Goal: Transaction & Acquisition: Subscribe to service/newsletter

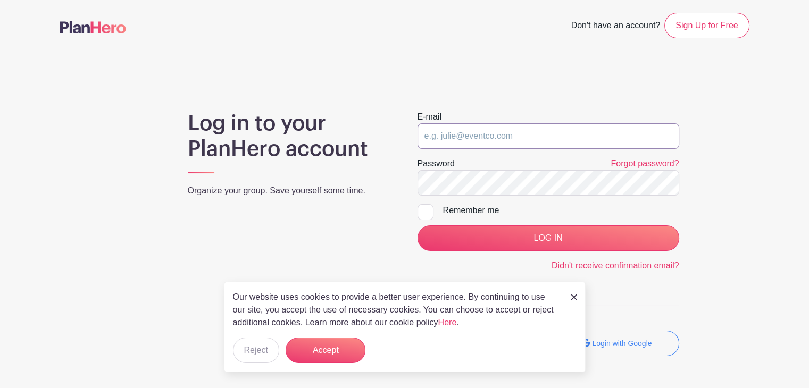
click at [486, 135] on input "email" at bounding box center [549, 136] width 262 height 26
type input "[EMAIL_ADDRESS][DOMAIN_NAME]"
click at [367, 224] on div "Log in to your PlanHero account Organize your group. Save yourself some time." at bounding box center [290, 238] width 230 height 254
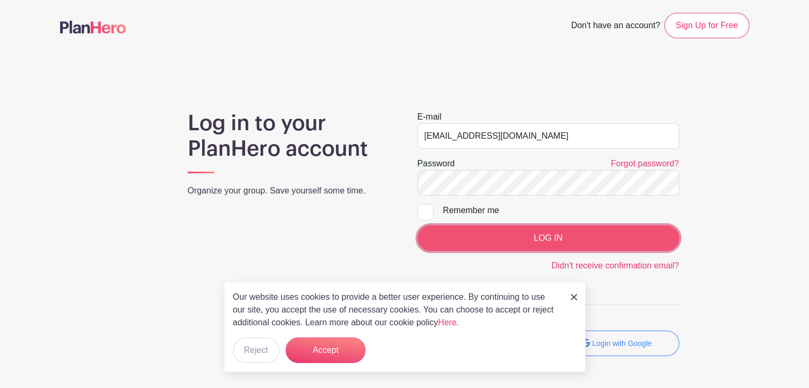
click at [496, 229] on input "LOG IN" at bounding box center [549, 239] width 262 height 26
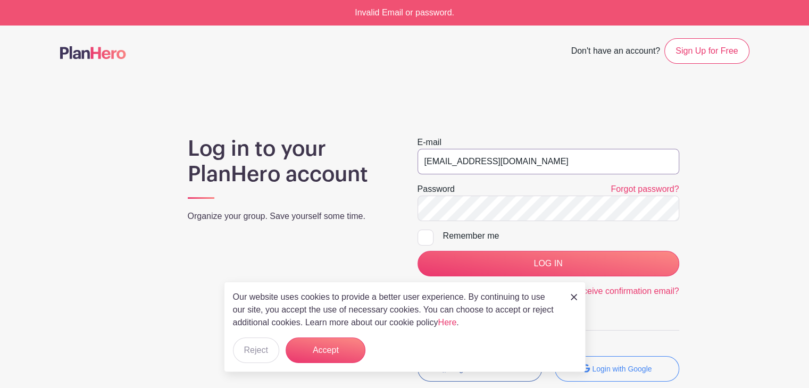
drag, startPoint x: 562, startPoint y: 166, endPoint x: 327, endPoint y: 154, distance: 235.5
click at [327, 154] on div "Log in to your PlanHero account Organize your group. Save yourself some time. E…" at bounding box center [404, 263] width 689 height 254
type input "bill@acornlive.org"
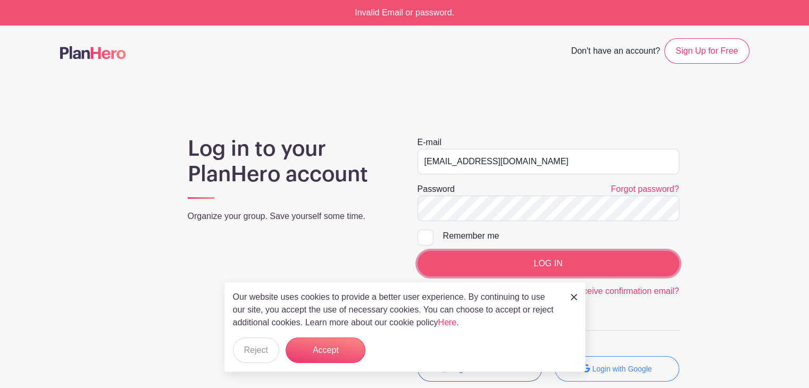
click at [538, 262] on input "LOG IN" at bounding box center [549, 264] width 262 height 26
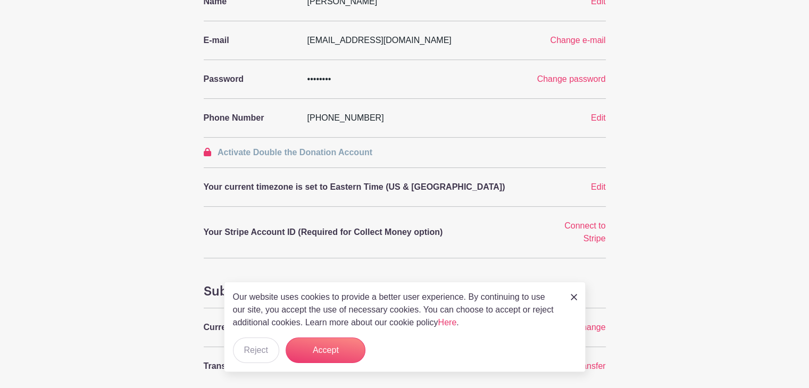
scroll to position [213, 0]
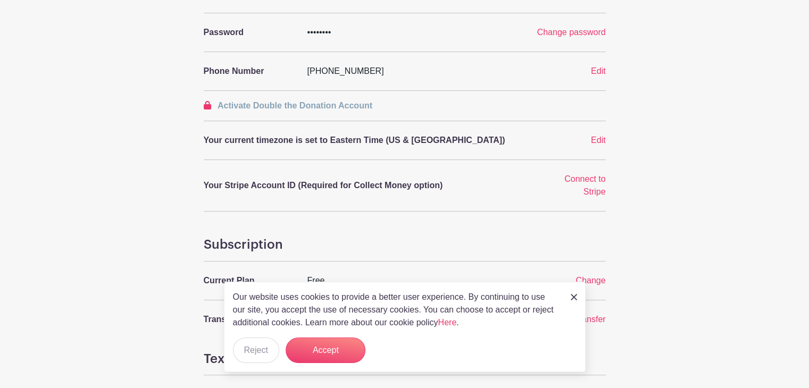
click at [572, 295] on img at bounding box center [574, 297] width 6 height 6
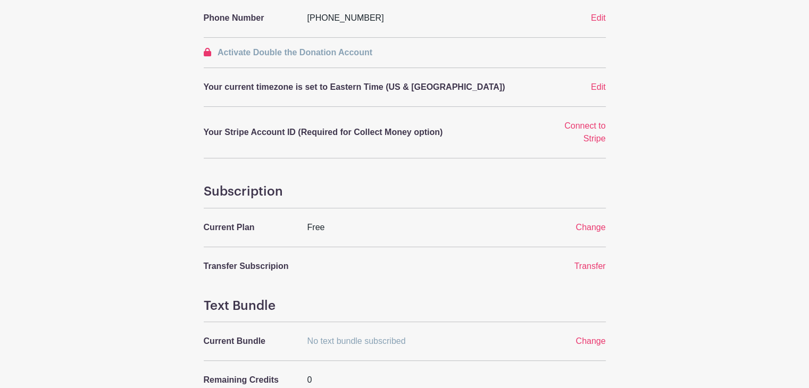
scroll to position [319, 0]
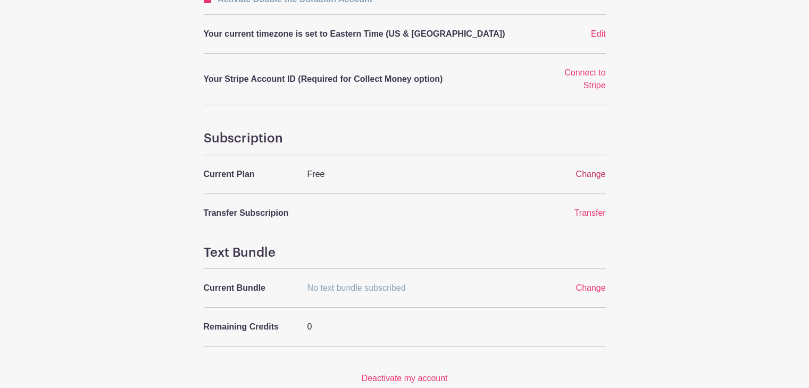
click at [591, 177] on span "Change" at bounding box center [591, 174] width 30 height 9
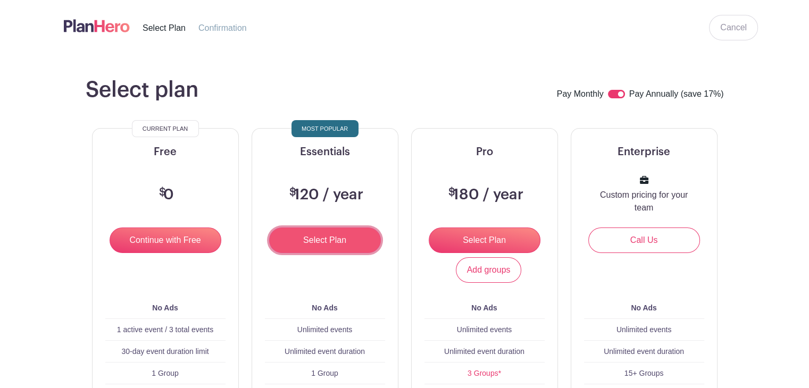
click at [317, 239] on input "Select Plan" at bounding box center [325, 241] width 112 height 26
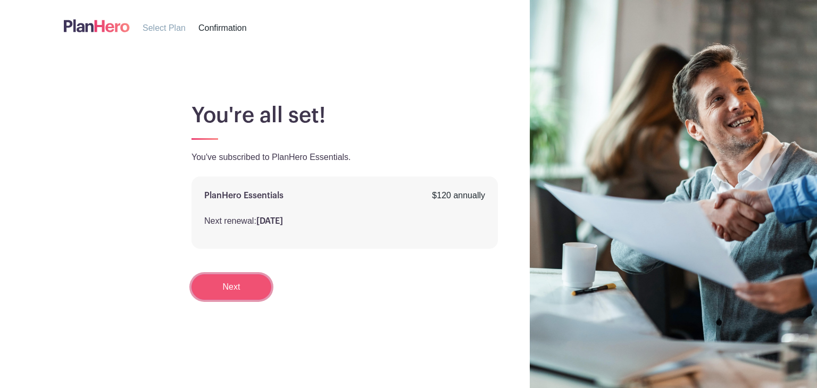
click at [229, 284] on link "Next" at bounding box center [232, 288] width 80 height 26
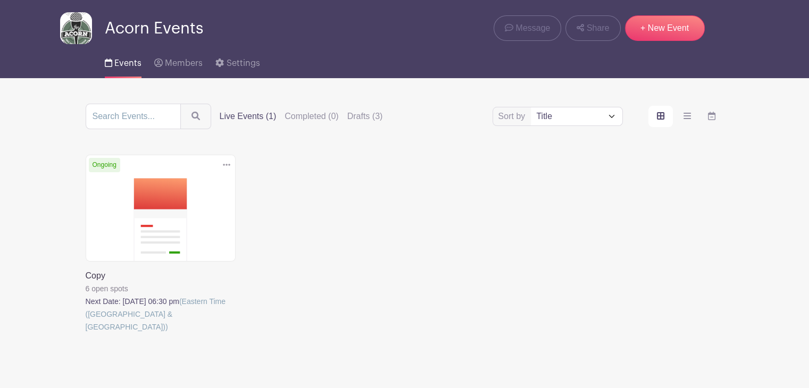
scroll to position [60, 0]
